Goal: Register for event/course

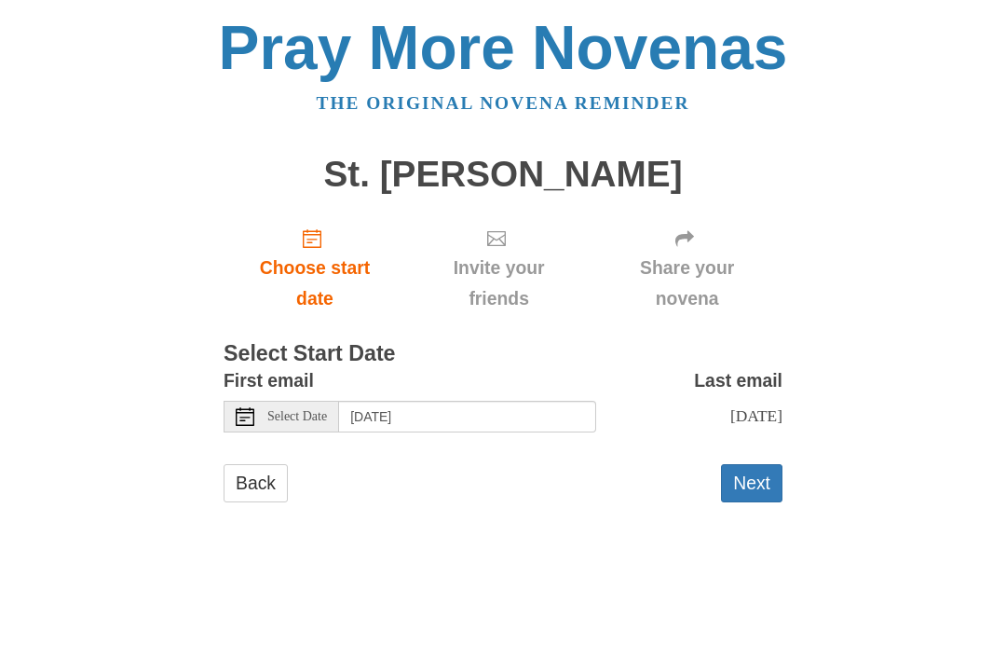
click at [299, 410] on span "Select Date" at bounding box center [297, 416] width 60 height 13
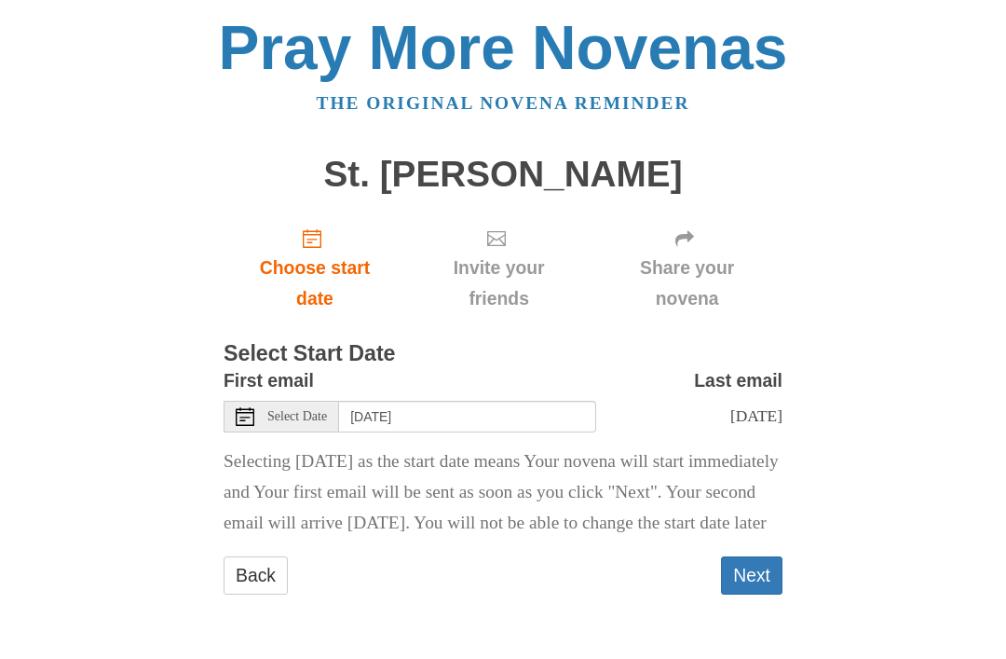
click at [297, 414] on span "Select Date" at bounding box center [297, 416] width 60 height 13
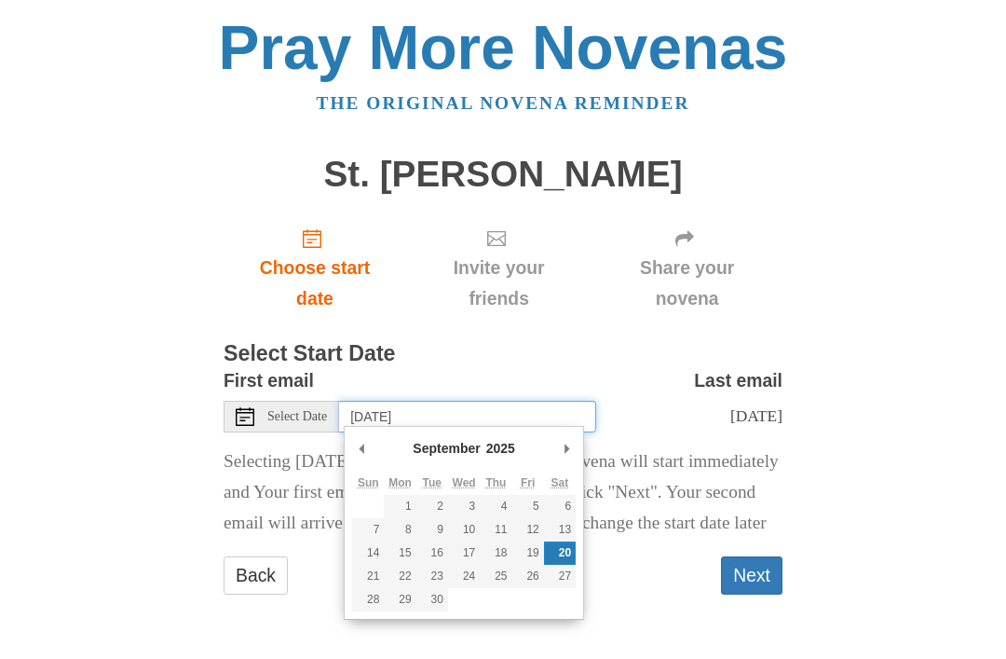
type input "[DATE]"
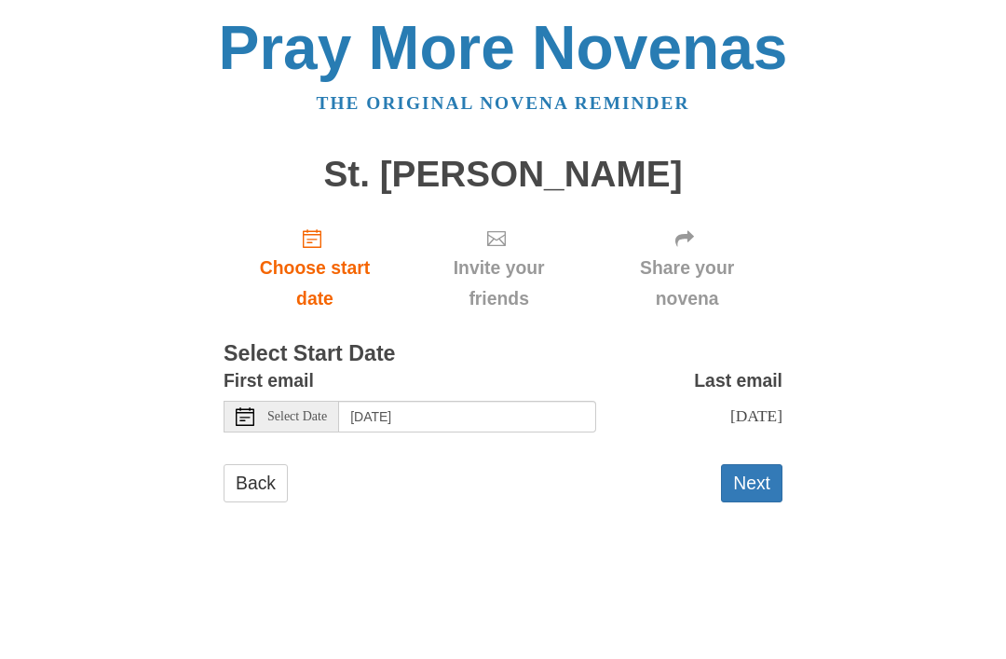
click at [762, 472] on button "Next" at bounding box center [751, 483] width 61 height 38
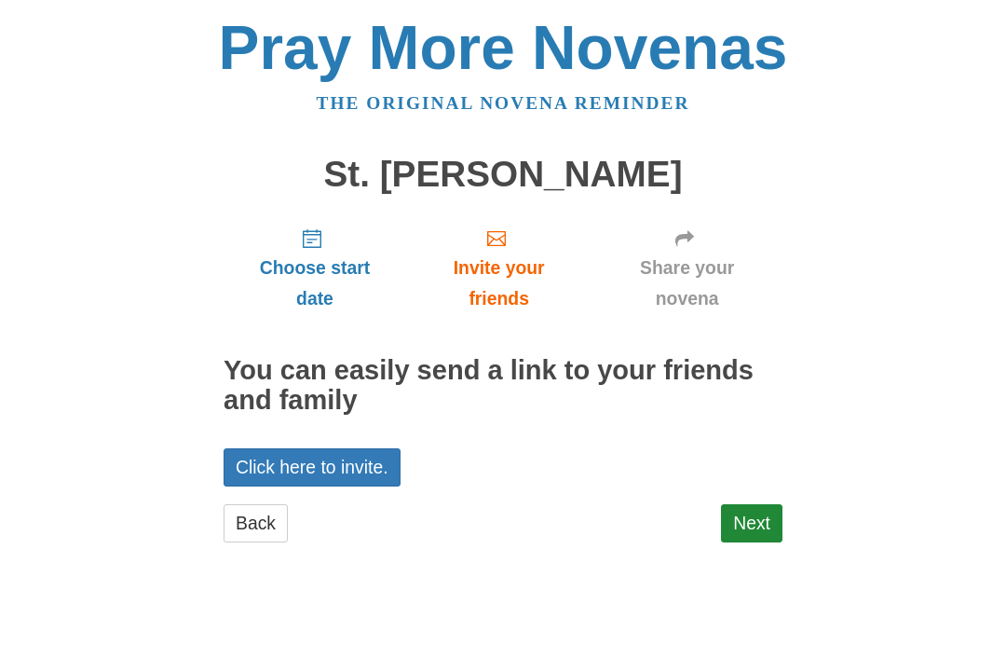
click at [757, 516] on link "Next" at bounding box center [751, 523] width 61 height 38
click at [755, 512] on link "Next" at bounding box center [751, 523] width 61 height 38
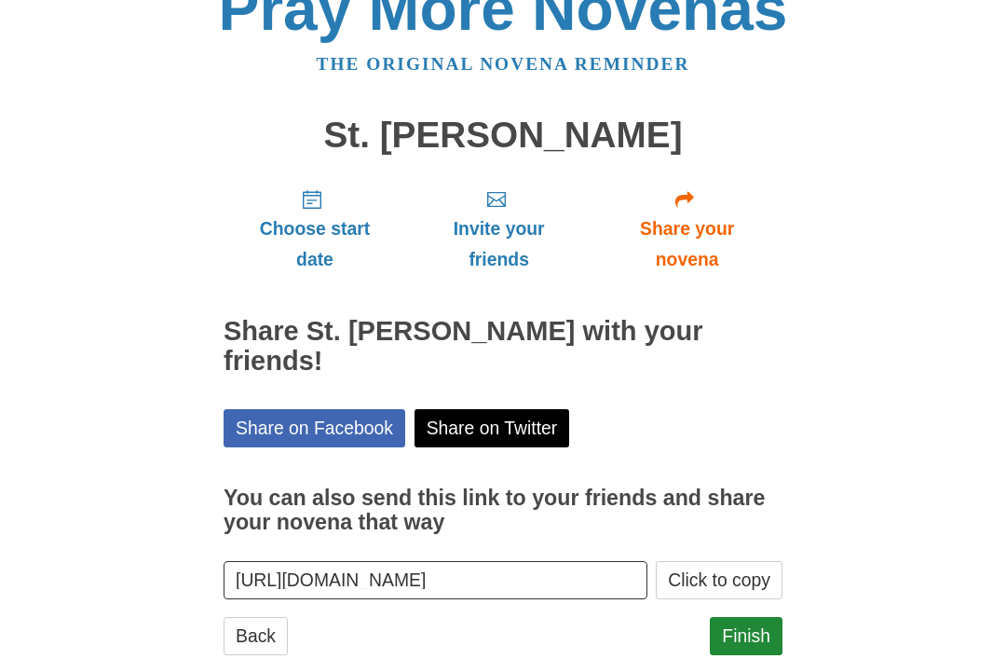
scroll to position [53, 0]
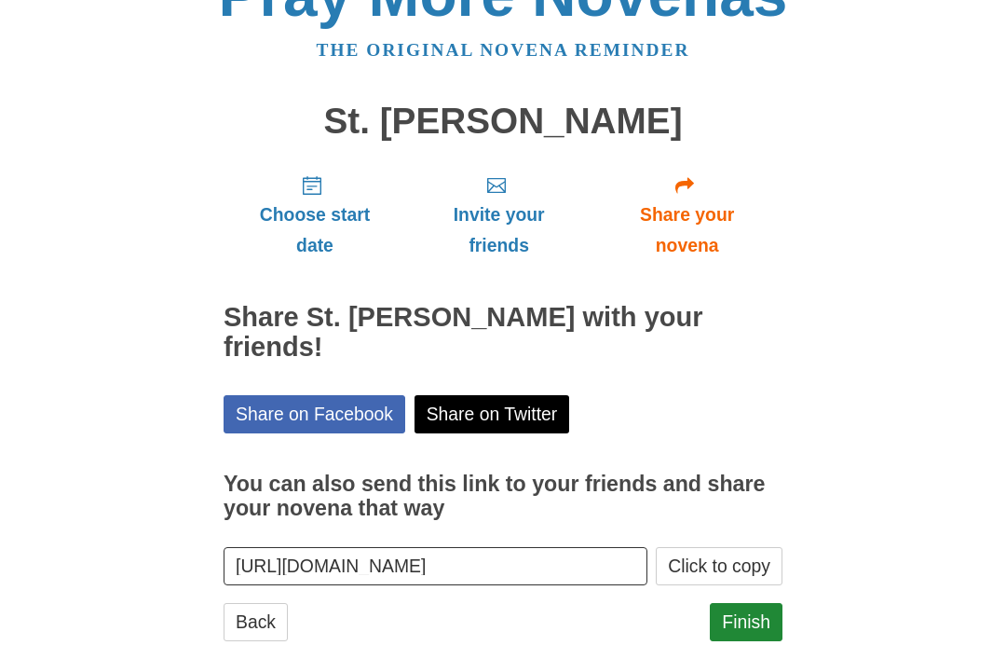
click at [739, 547] on button "Click to copy" at bounding box center [719, 566] width 127 height 38
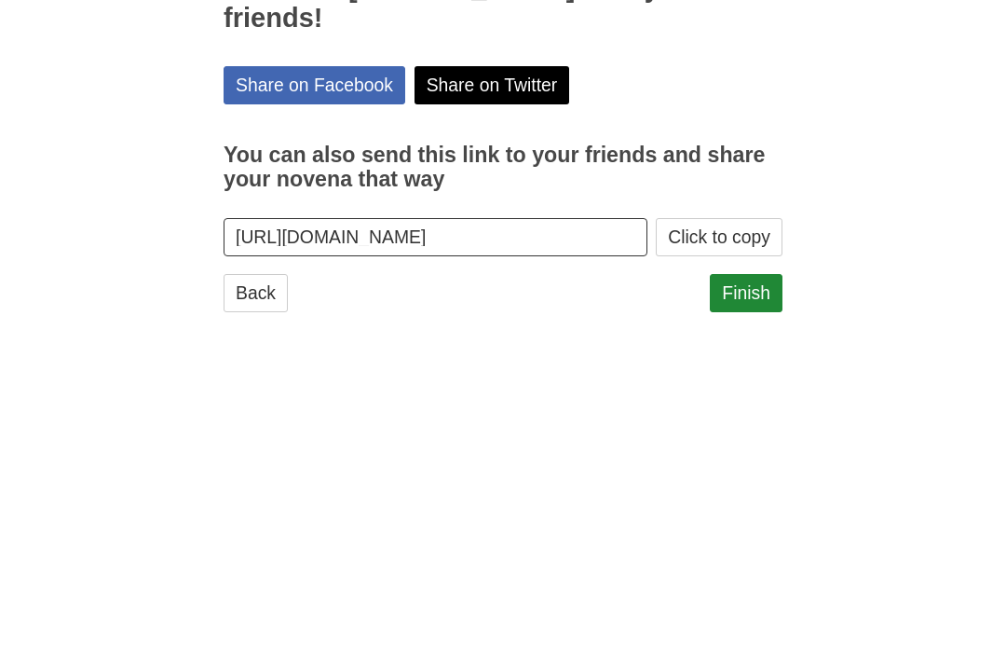
click at [485, 547] on input "https://www.praymorenovenas.com/st-jude-novena/1242574" at bounding box center [436, 566] width 424 height 38
click at [265, 547] on input "https://www.praymorenovenas.com/st-jude-novena/1242574" at bounding box center [436, 566] width 424 height 38
click at [758, 603] on link "Finish" at bounding box center [746, 622] width 73 height 38
